Goal: Information Seeking & Learning: Learn about a topic

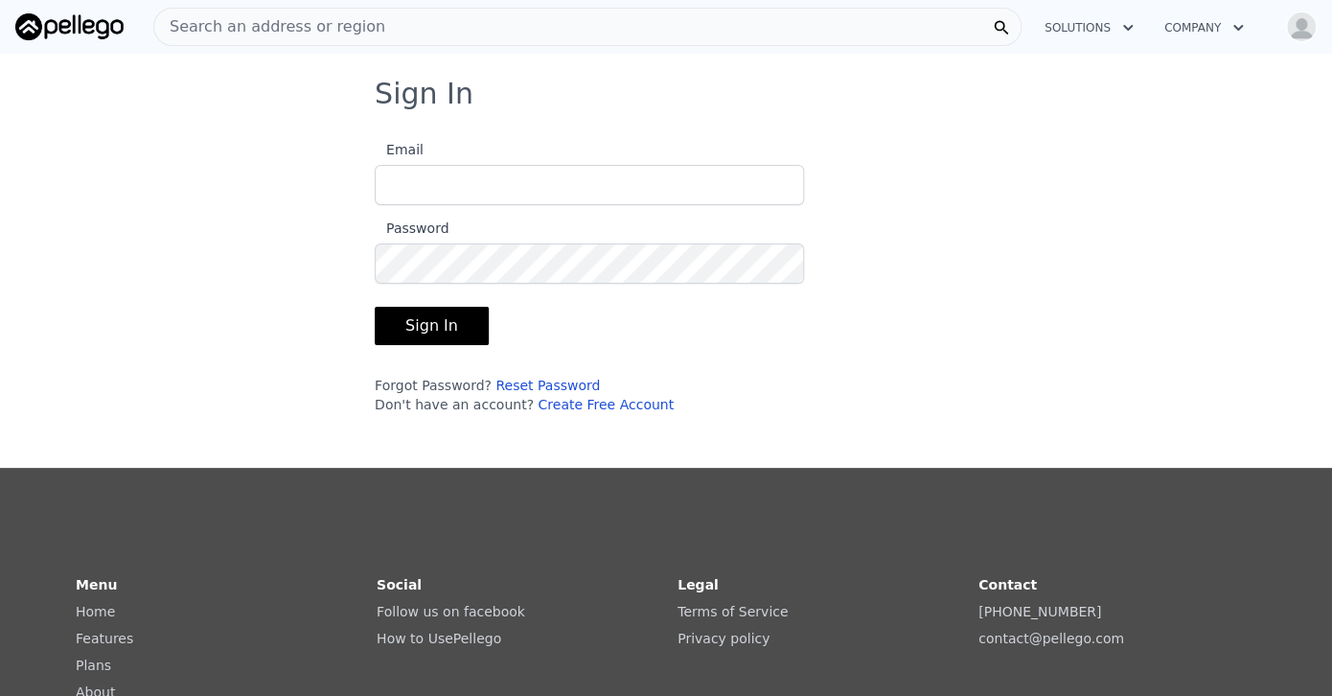
click at [576, 171] on input "Email" at bounding box center [589, 185] width 429 height 40
type input "[EMAIL_ADDRESS][DOMAIN_NAME]"
click at [375, 307] on button "Sign In" at bounding box center [432, 326] width 114 height 38
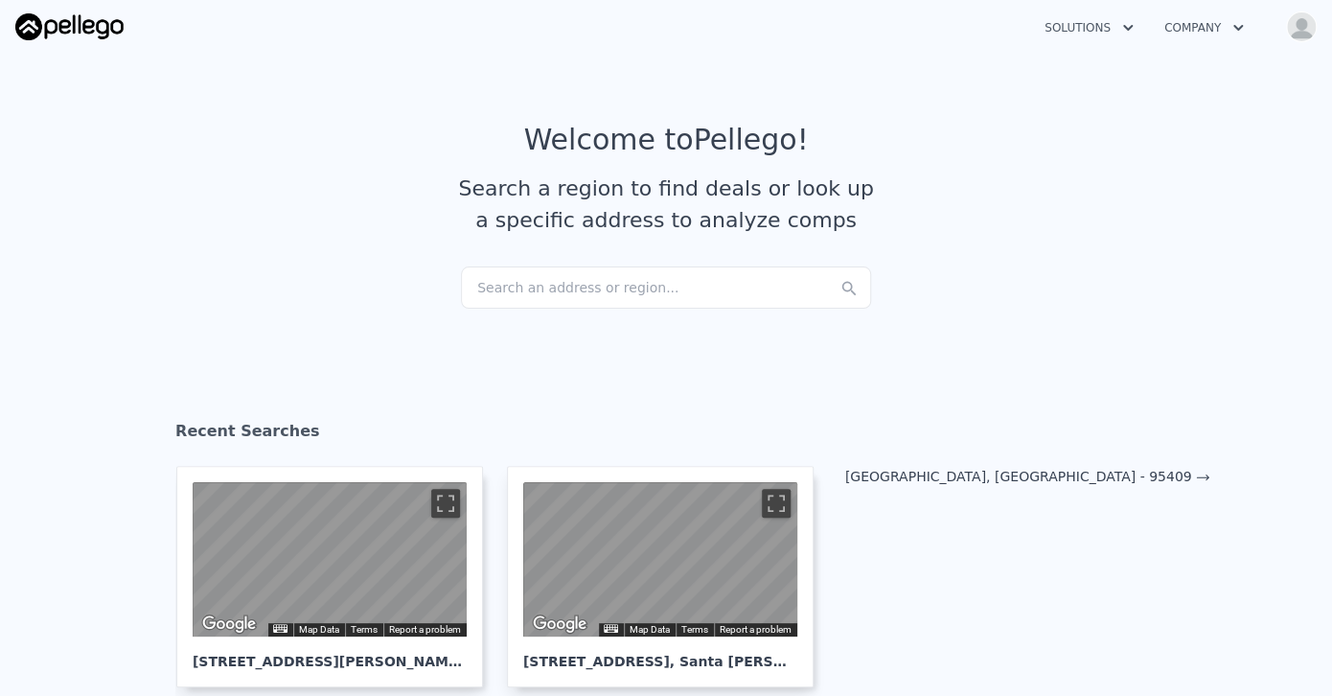
click at [998, 205] on article "Welcome to Pellego ! Search a region to find deals or look up a specific addres…" at bounding box center [666, 195] width 1226 height 144
click at [487, 292] on div "Search an address or region..." at bounding box center [666, 287] width 410 height 42
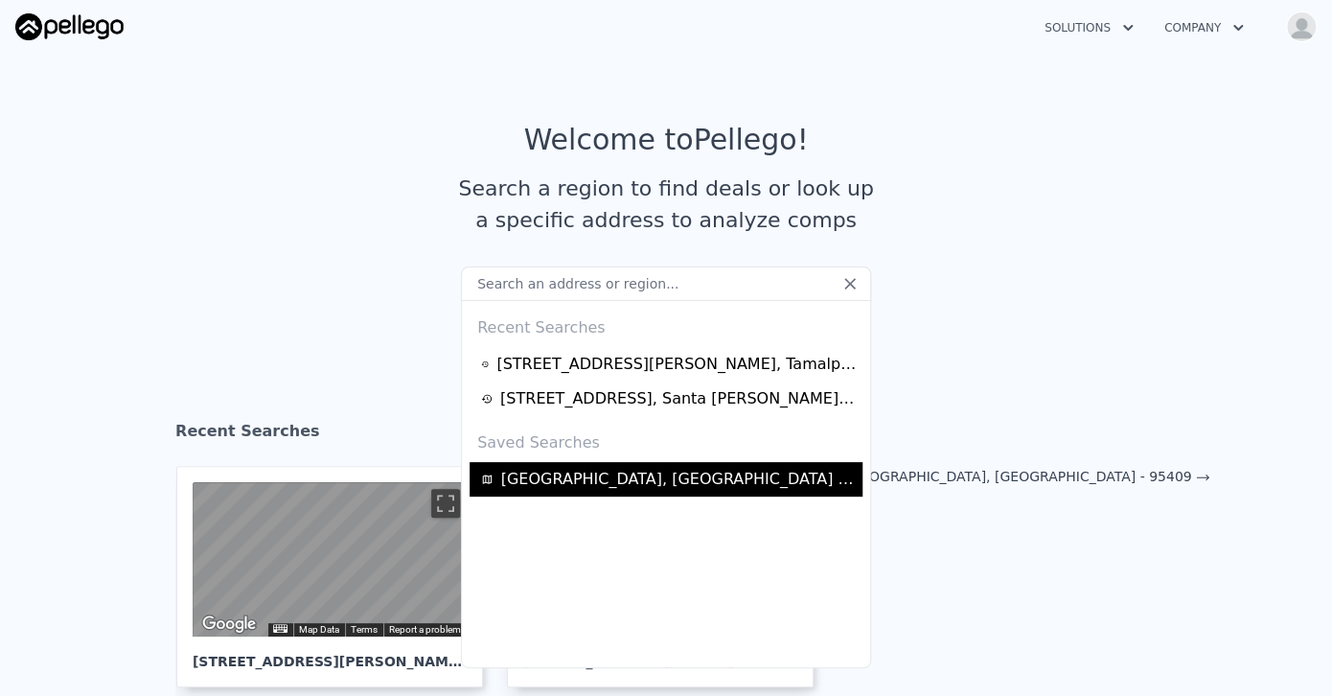
click at [587, 474] on span "[GEOGRAPHIC_DATA], [GEOGRAPHIC_DATA] - 95409" at bounding box center [678, 479] width 355 height 23
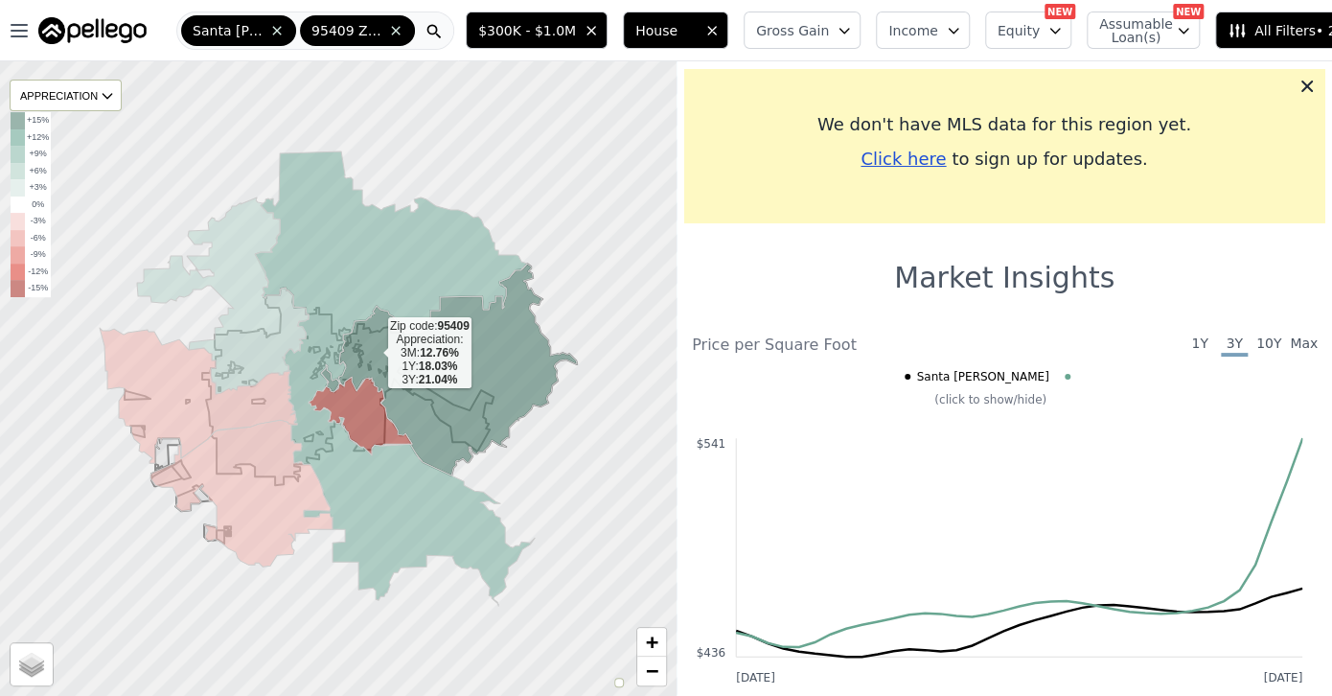
click at [373, 352] on icon at bounding box center [449, 369] width 256 height 212
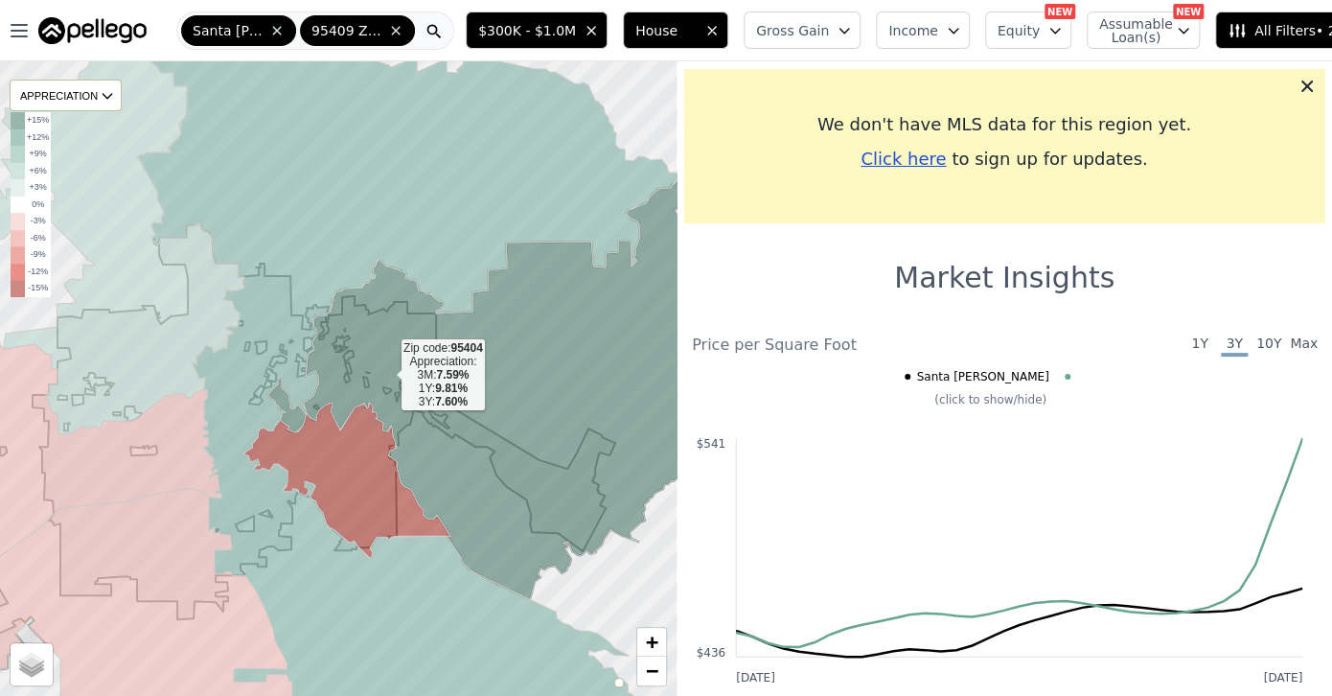
click at [238, 344] on icon at bounding box center [416, 378] width 559 height 763
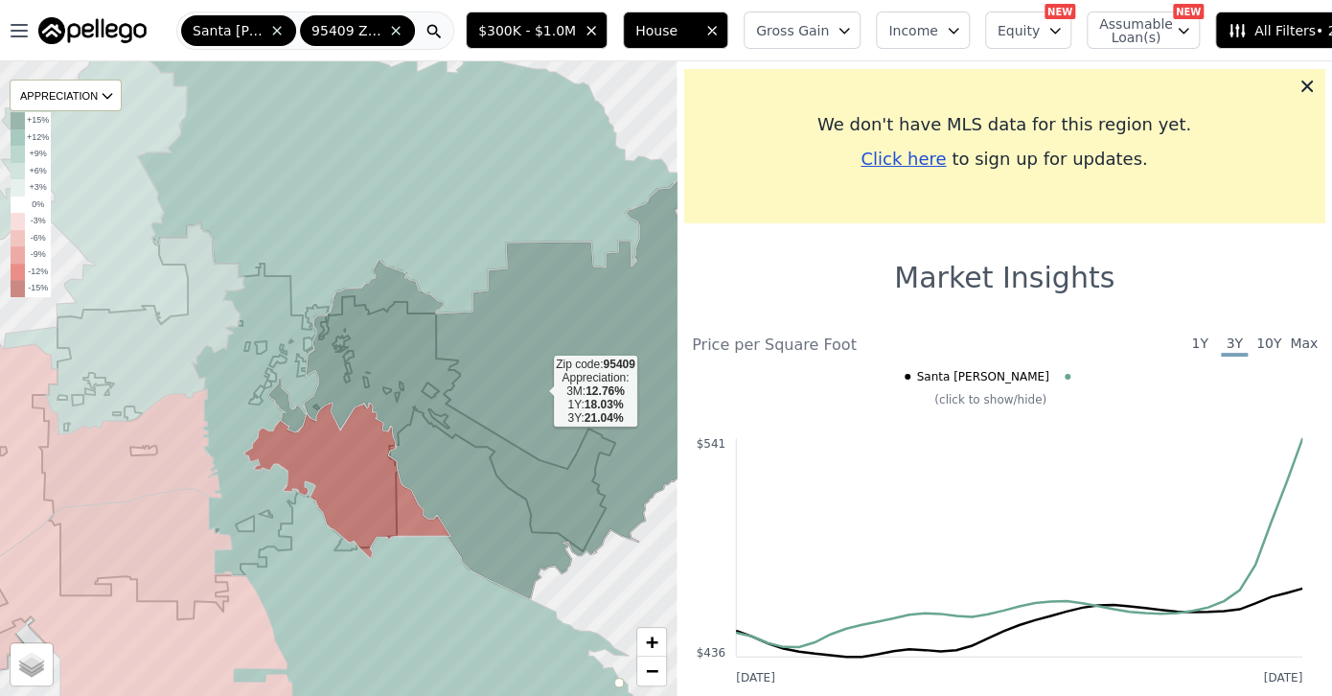
click at [377, 364] on icon at bounding box center [506, 386] width 476 height 423
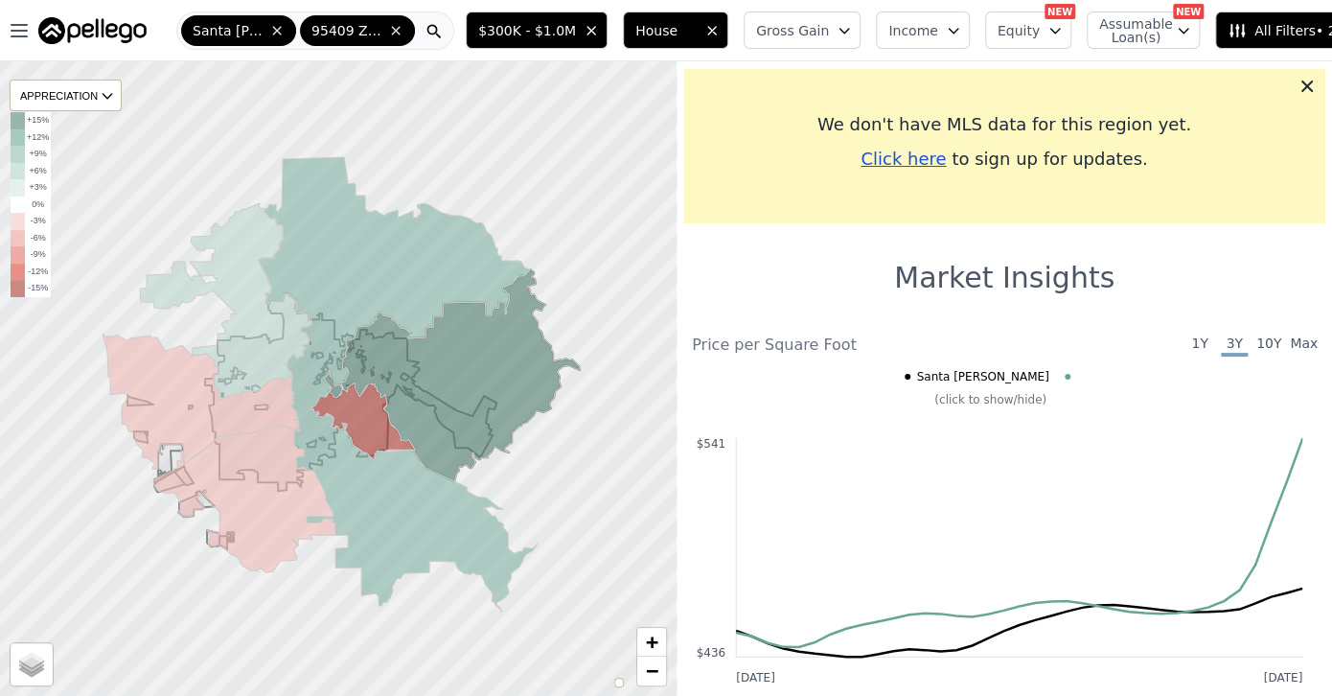
click at [393, 613] on div at bounding box center [337, 378] width 811 height 761
click at [655, 639] on span "+" at bounding box center [652, 641] width 12 height 24
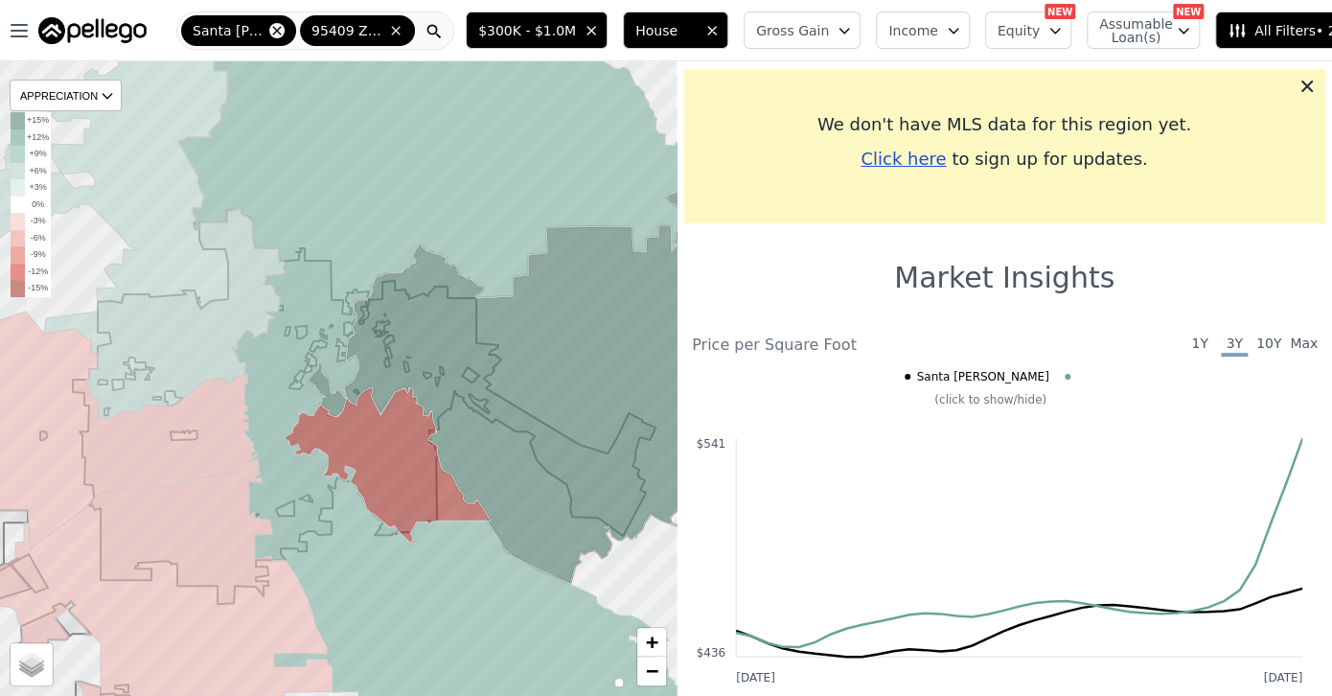
click at [269, 26] on icon at bounding box center [276, 30] width 15 height 15
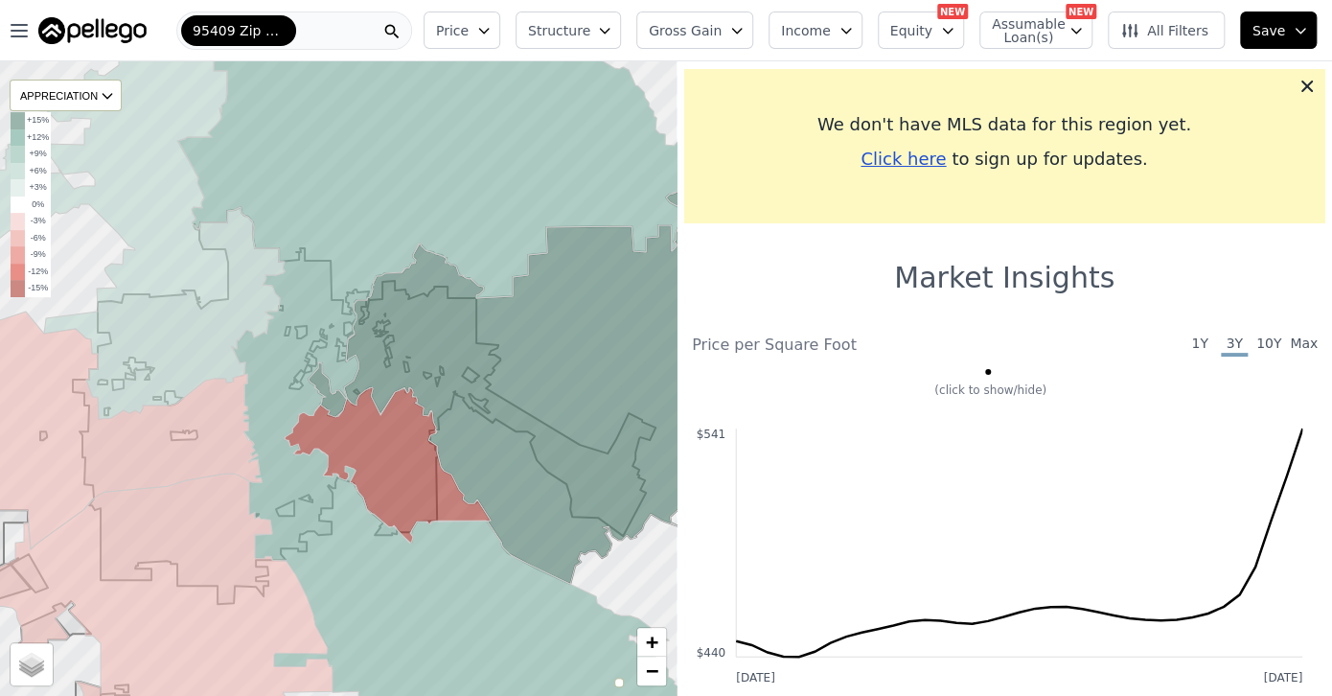
click at [399, 32] on icon at bounding box center [391, 32] width 14 height 14
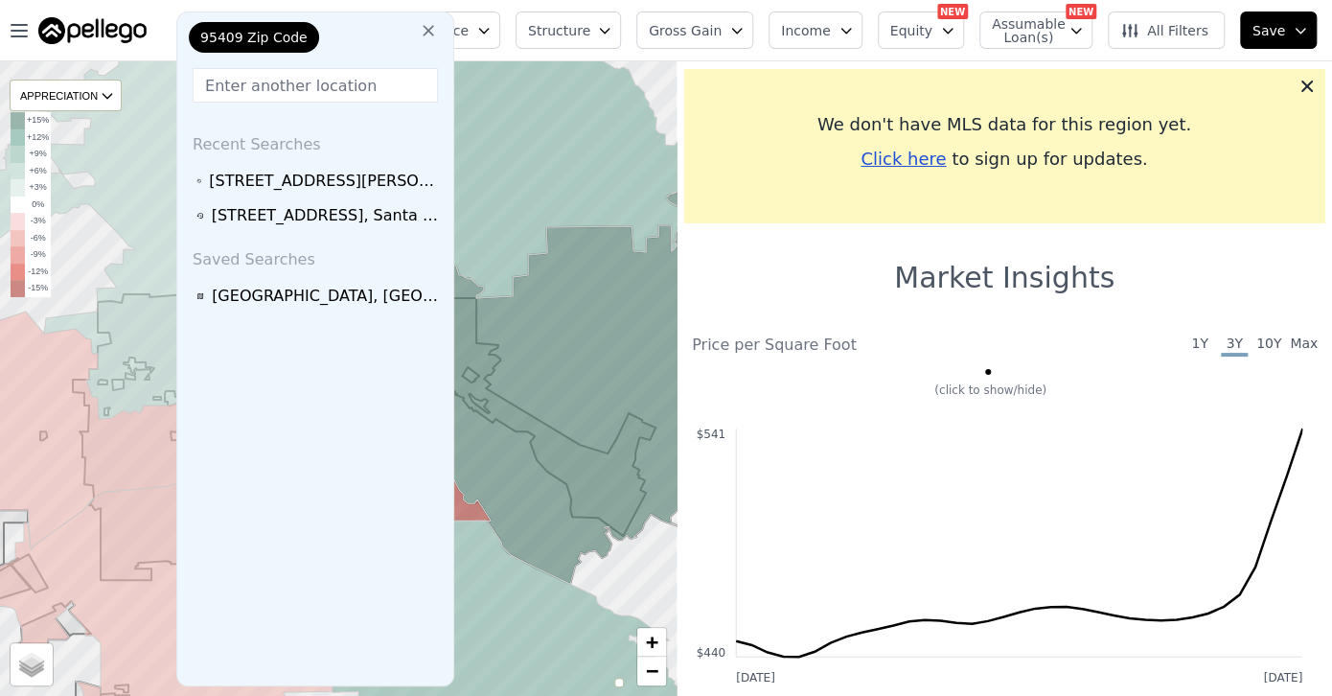
click at [419, 32] on icon at bounding box center [428, 30] width 19 height 19
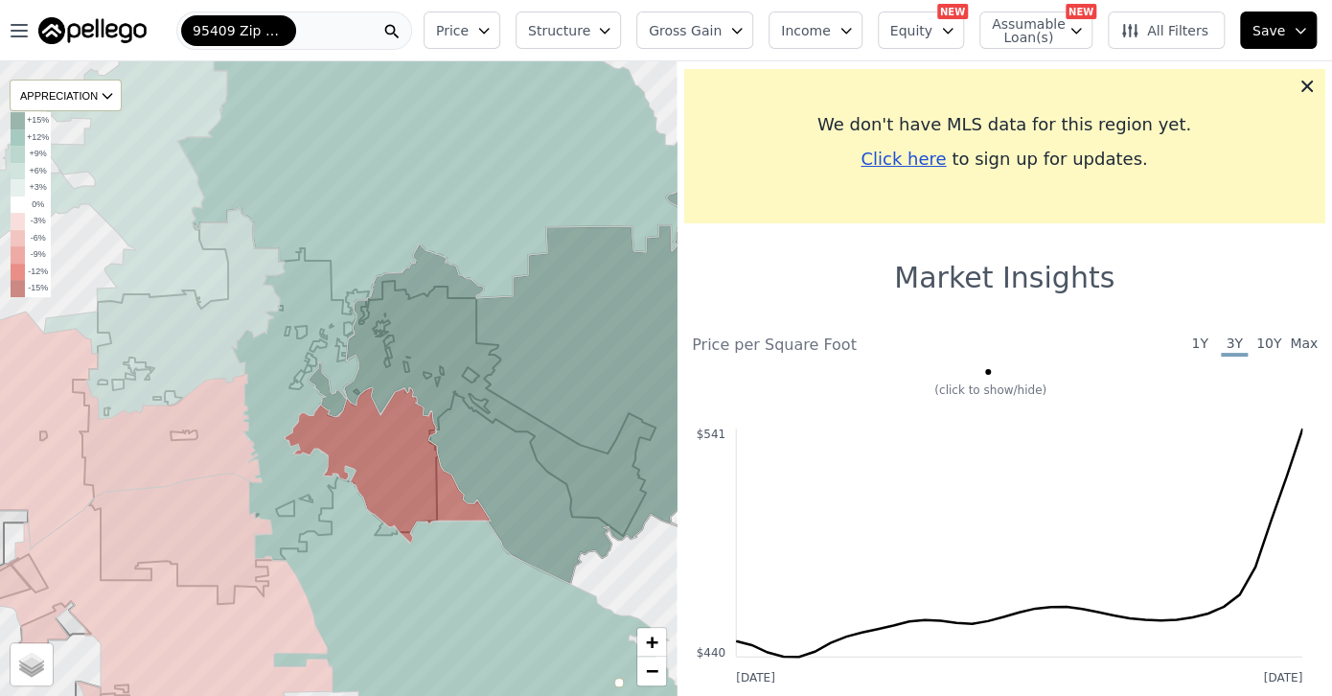
click at [321, 21] on div "95409 Zip Code" at bounding box center [294, 30] width 236 height 38
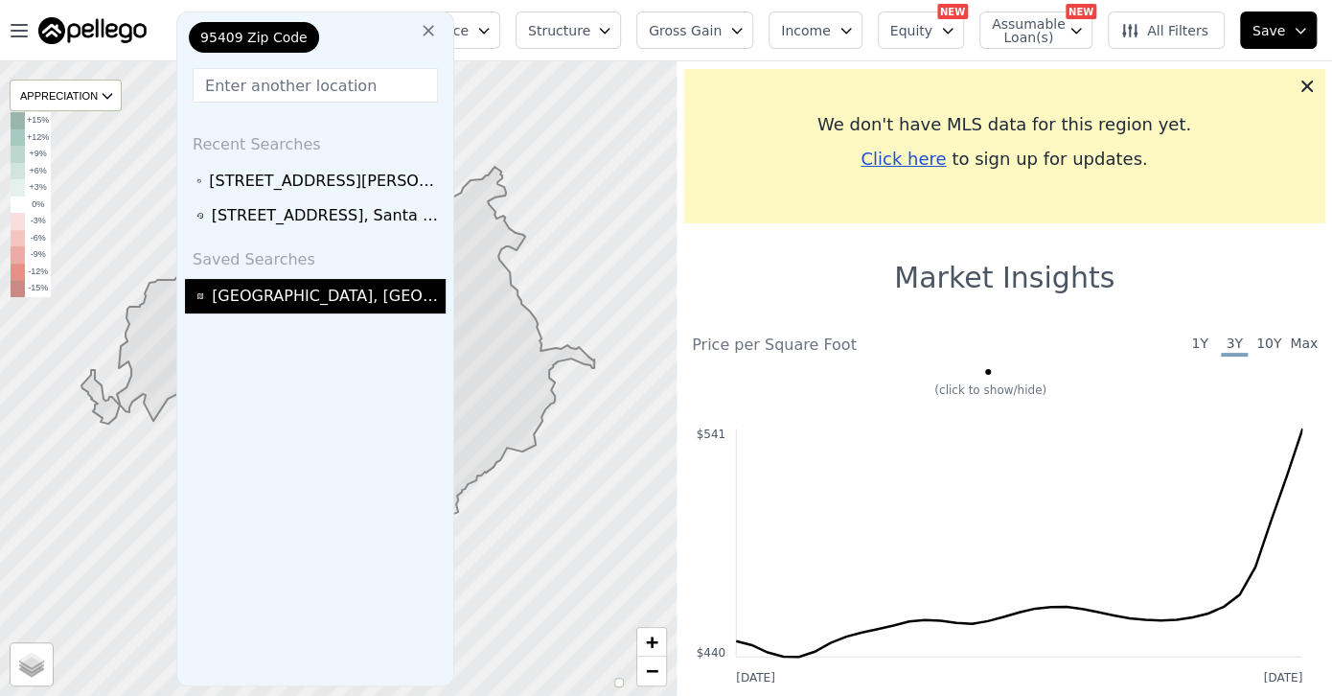
click at [333, 291] on span "[GEOGRAPHIC_DATA], [GEOGRAPHIC_DATA] - 95409" at bounding box center [326, 296] width 228 height 23
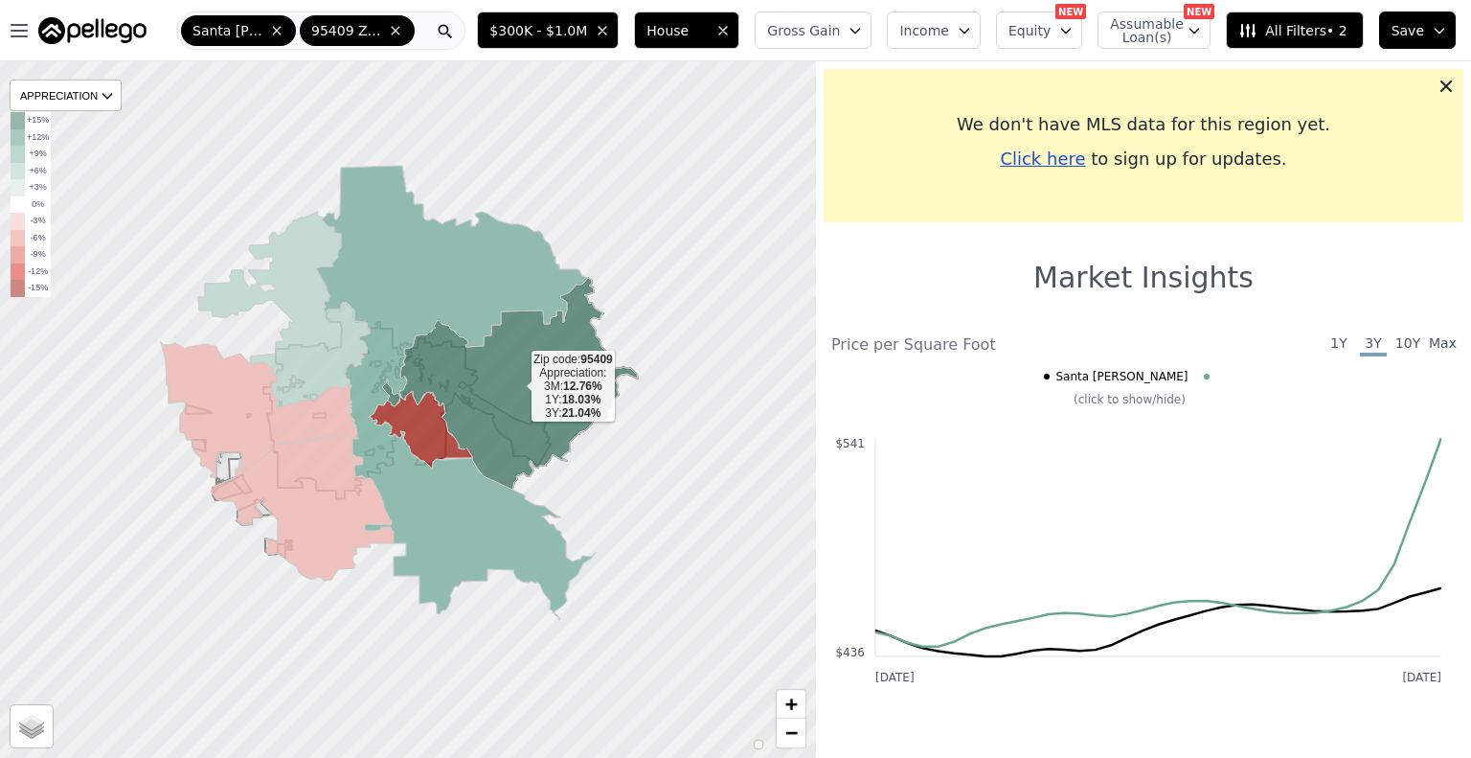
click at [529, 389] on icon at bounding box center [510, 384] width 256 height 212
click at [544, 340] on icon at bounding box center [510, 384] width 256 height 212
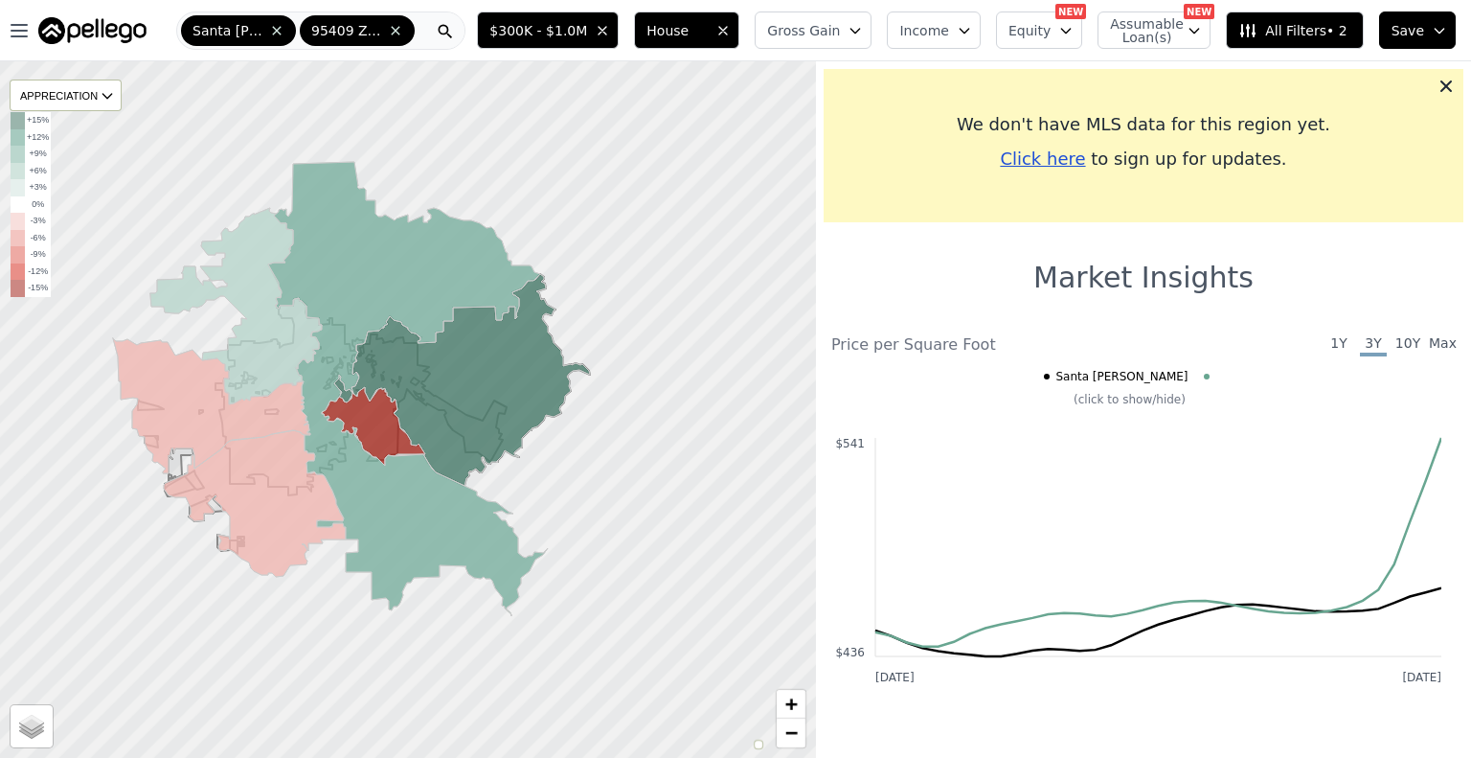
drag, startPoint x: 716, startPoint y: 425, endPoint x: 558, endPoint y: 415, distance: 158.4
click at [558, 415] on div at bounding box center [368, 406] width 979 height 835
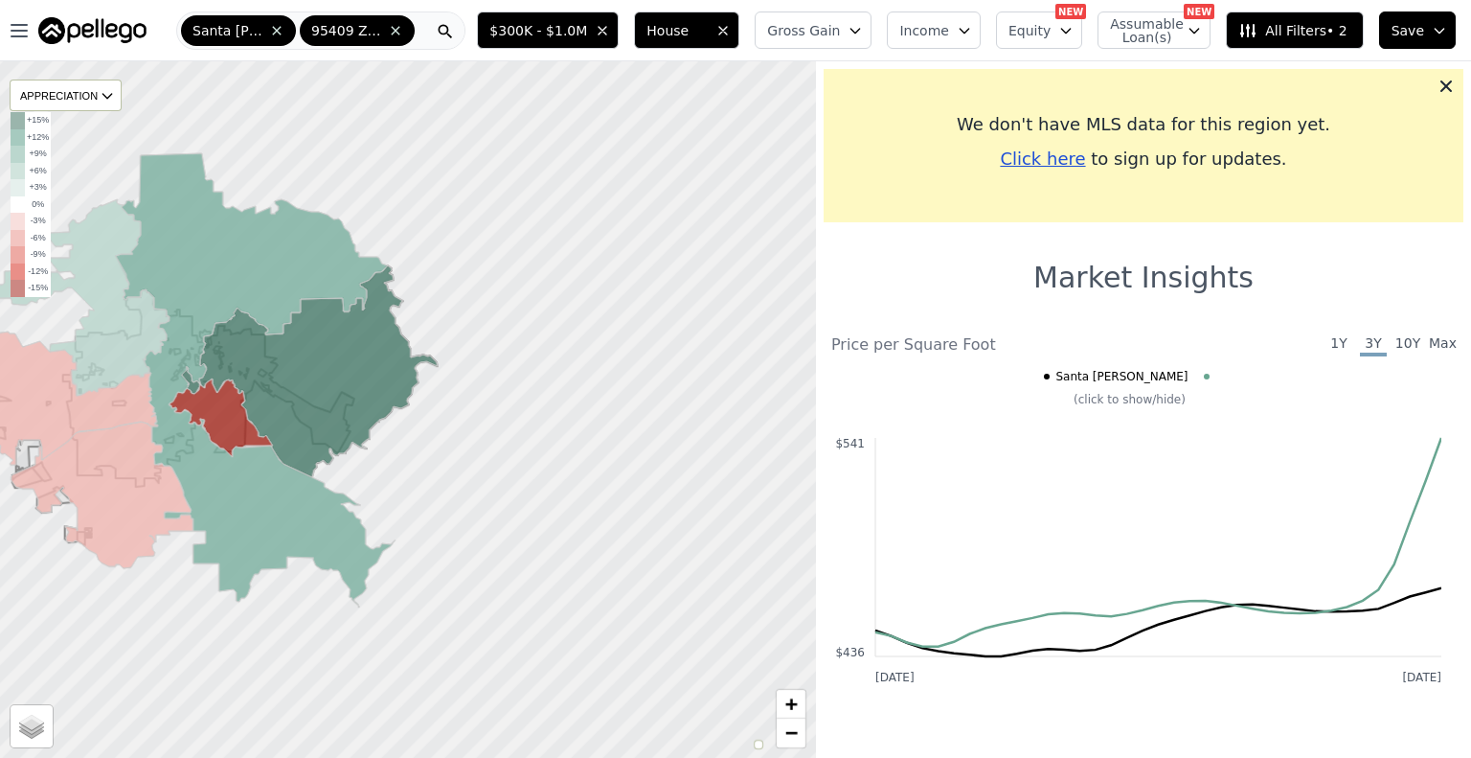
click at [558, 415] on div at bounding box center [404, 408] width 979 height 835
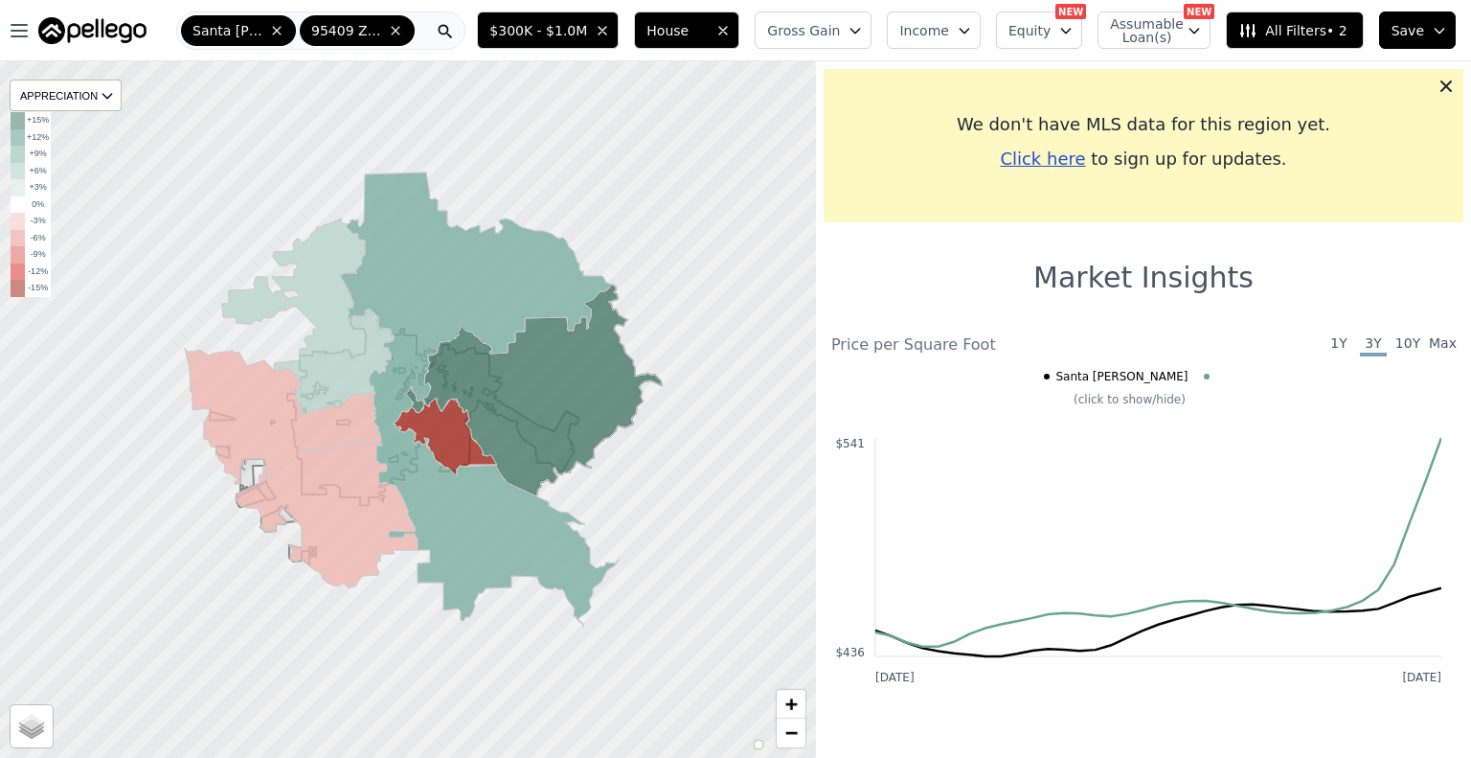
drag, startPoint x: 558, startPoint y: 415, endPoint x: 786, endPoint y: 434, distance: 228.8
click at [786, 434] on div at bounding box center [408, 408] width 979 height 835
